Goal: Find specific page/section: Find specific page/section

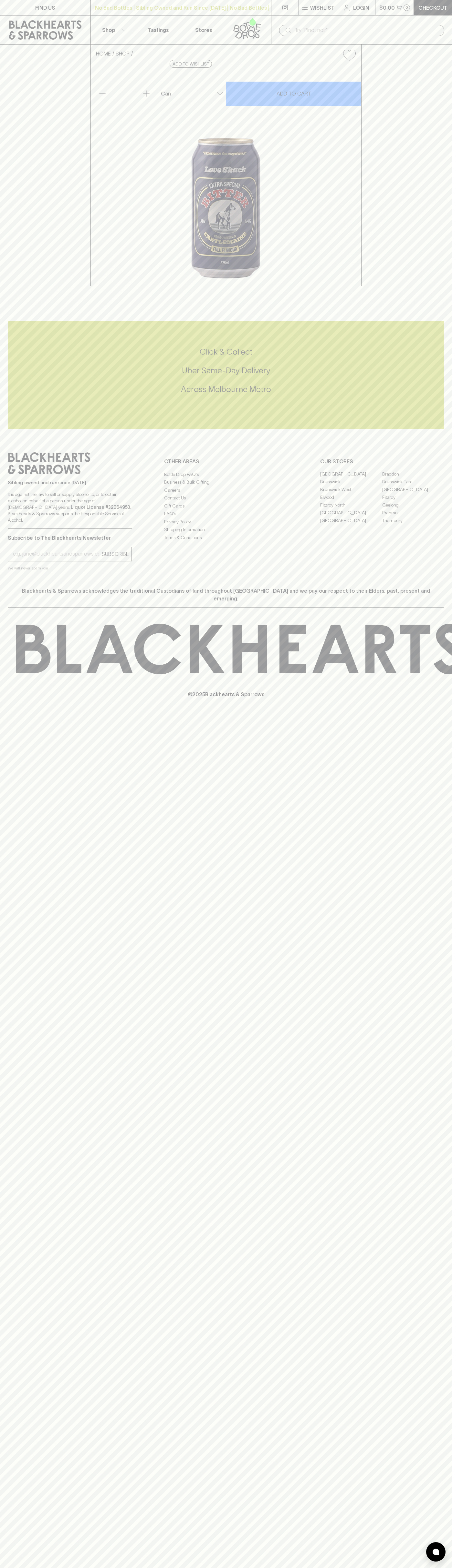
click at [1, 9] on link "FIND US" at bounding box center [45, 7] width 90 height 15
click at [451, 407] on html "FIND US | No Bad Bottles | Sibling Owned and Run Since [DATE] | No Bad Bottles …" at bounding box center [226, 784] width 452 height 1568
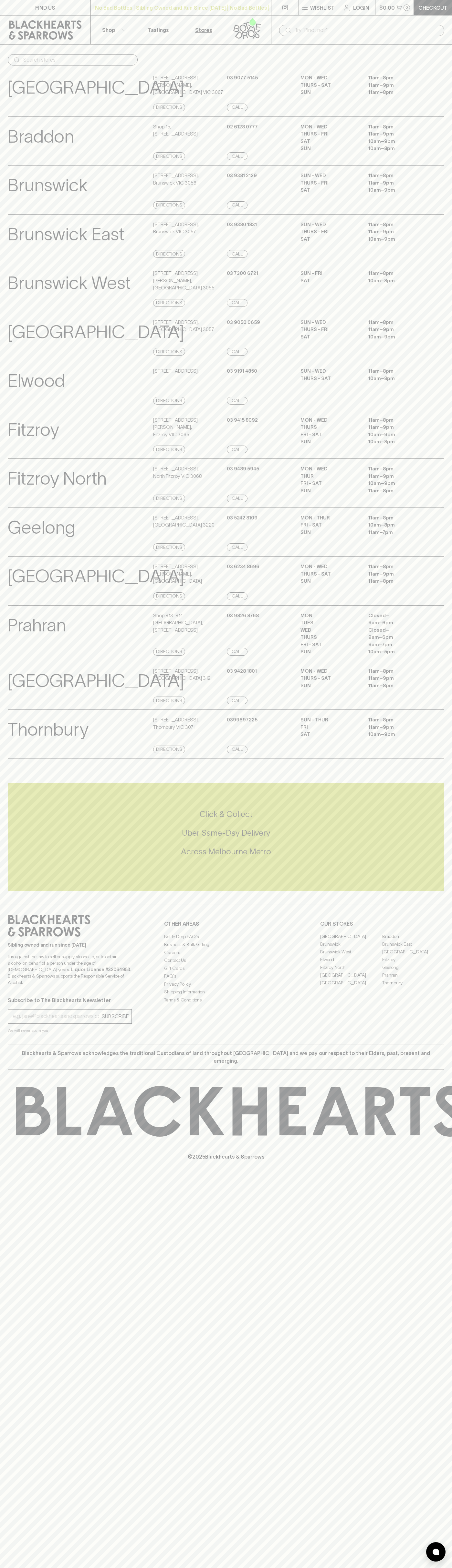
click at [78, 1567] on html "FIND US | No Bad Bottles | Sibling Owned and Run Since [DATE] | No Bad Bottles …" at bounding box center [226, 784] width 452 height 1568
click at [18, 345] on p "[GEOGRAPHIC_DATA]" at bounding box center [96, 332] width 176 height 27
